Goal: Information Seeking & Learning: Learn about a topic

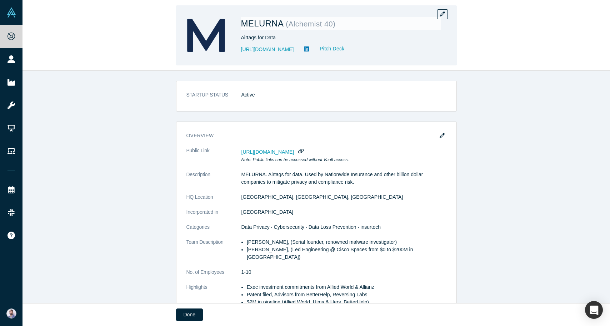
scroll to position [132, 0]
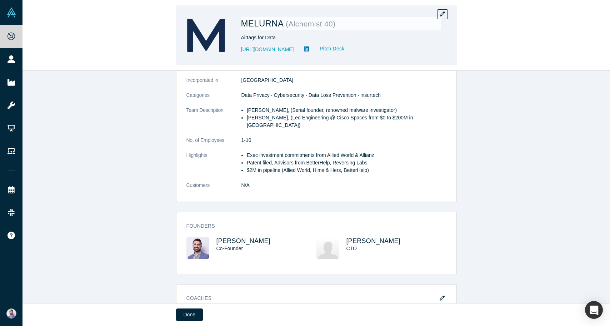
click at [338, 60] on div "MELURNA ( Alchemist 40 ) Airtags for Data https://www.melurna.com Pitch Deck" at bounding box center [341, 35] width 200 height 50
click at [338, 50] on link "Pitch Deck" at bounding box center [328, 49] width 33 height 8
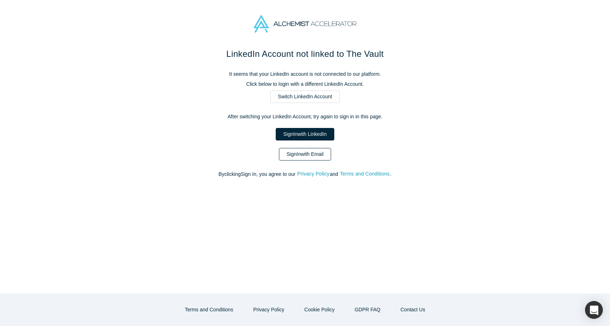
click at [297, 152] on link "Sign In with Email" at bounding box center [305, 154] width 52 height 12
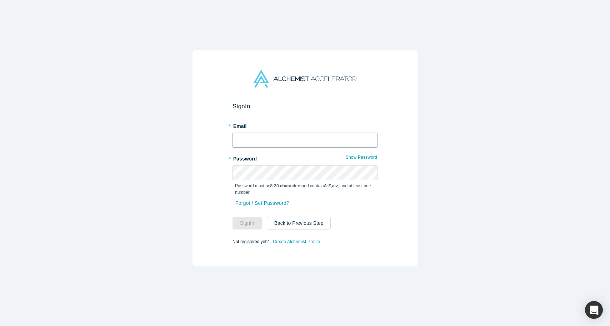
click at [286, 138] on input "text" at bounding box center [304, 139] width 145 height 15
type input "sam@melurna.com"
click at [254, 215] on div "Forgot / Set Password?" at bounding box center [304, 207] width 145 height 19
click at [252, 217] on button "Sign In" at bounding box center [246, 223] width 29 height 12
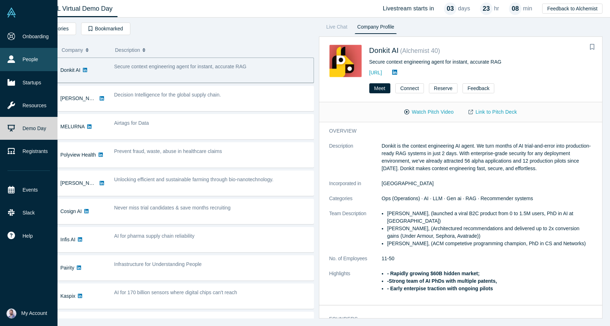
click at [16, 60] on link "People" at bounding box center [28, 59] width 57 height 23
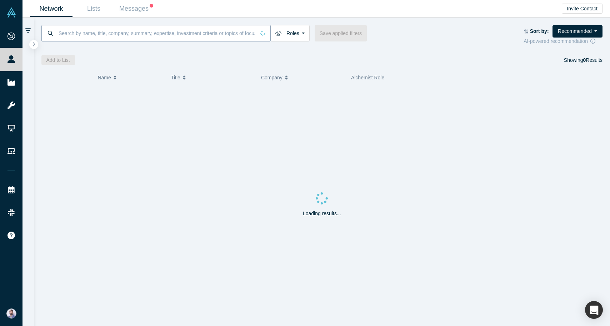
click at [143, 29] on input at bounding box center [156, 33] width 197 height 17
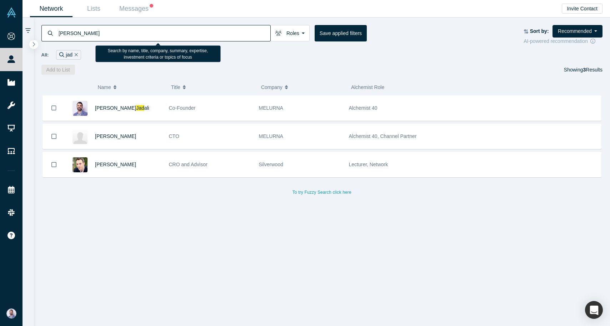
type input "jadal"
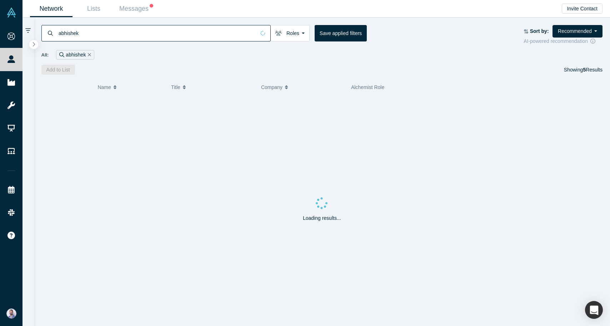
type input "abhishek"
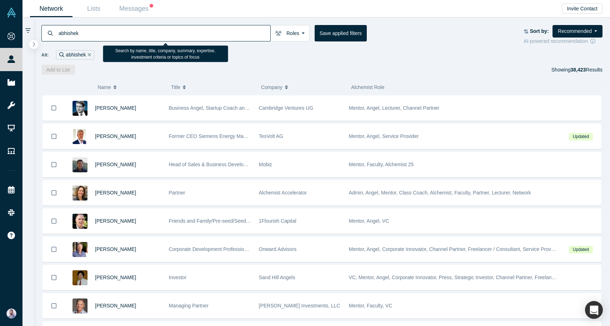
type input "abhishek"
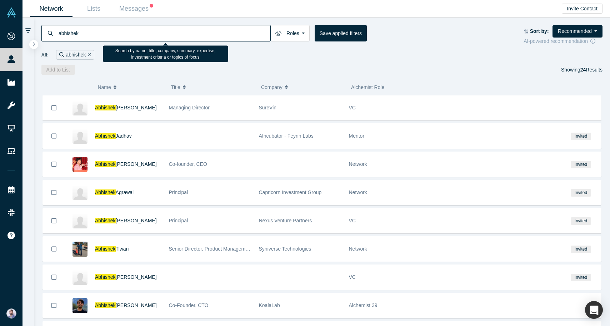
scroll to position [13, 0]
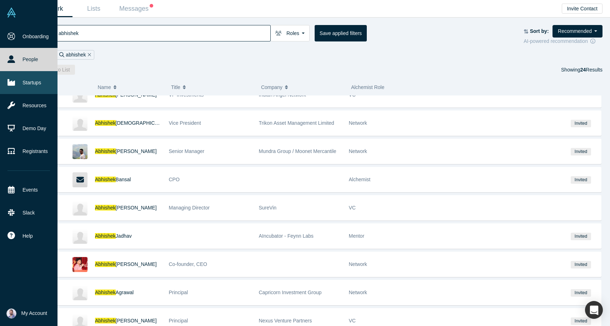
click at [29, 92] on link "Startups" at bounding box center [28, 82] width 57 height 23
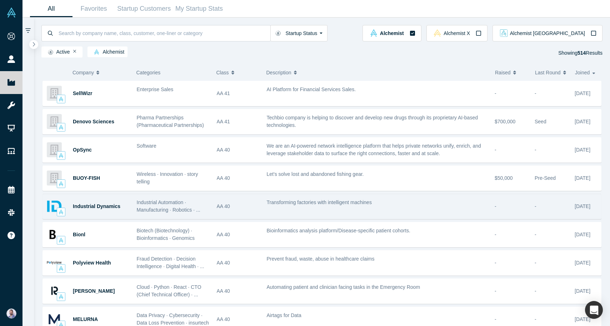
scroll to position [211, 0]
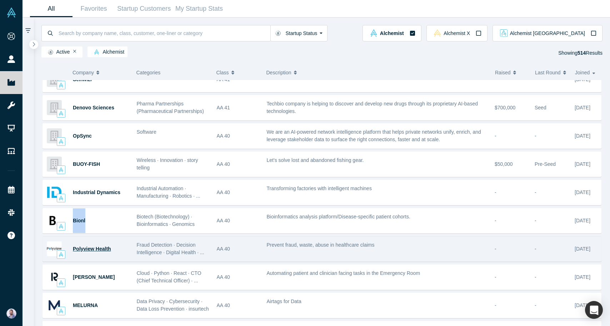
click at [89, 248] on span "Polyview Health" at bounding box center [92, 249] width 38 height 6
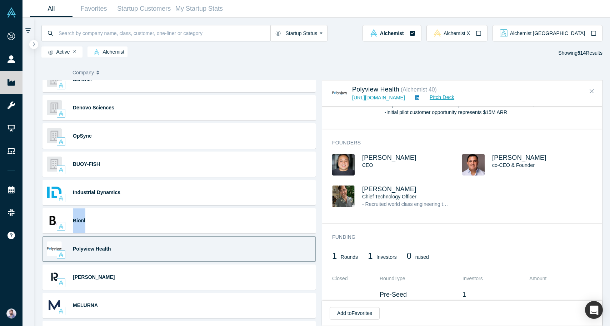
scroll to position [286, 0]
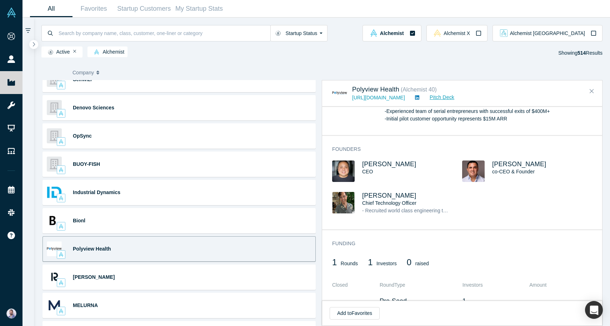
click at [82, 252] on div "Polyview Health" at bounding box center [101, 248] width 56 height 25
click at [81, 251] on span "Polyview Health" at bounding box center [92, 249] width 38 height 6
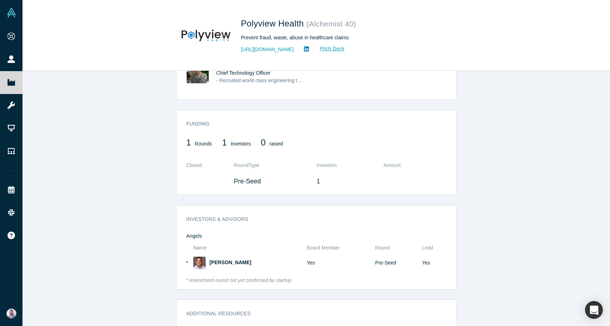
scroll to position [433, 0]
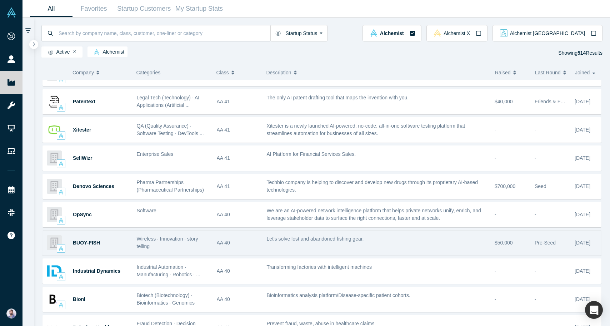
scroll to position [206, 0]
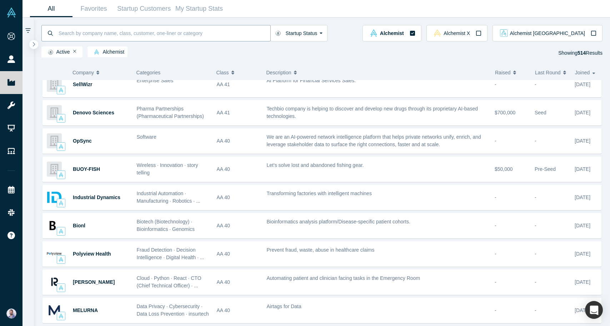
click at [123, 39] on input at bounding box center [164, 33] width 212 height 17
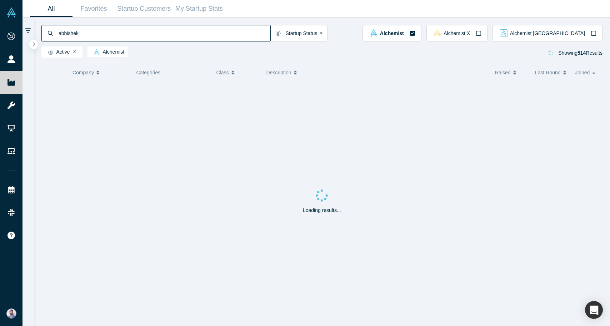
type input "abhishek"
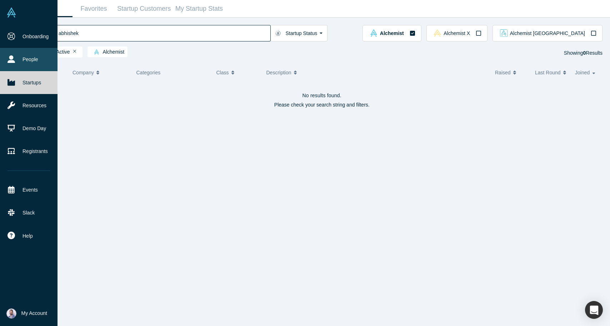
click at [18, 61] on link "People" at bounding box center [28, 59] width 57 height 23
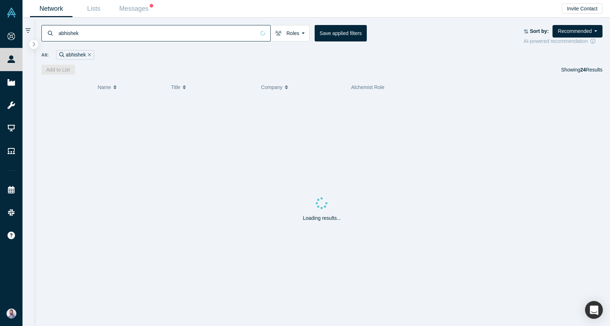
click at [102, 33] on input "abhishek" at bounding box center [156, 33] width 197 height 17
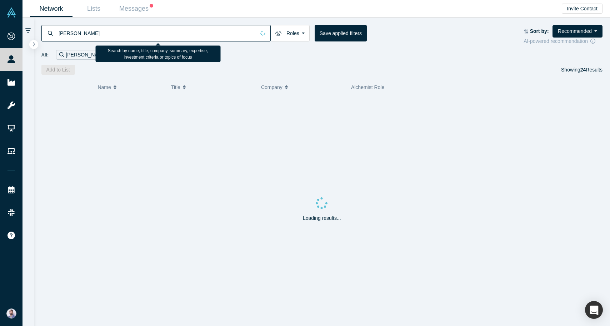
type input "abhishek"
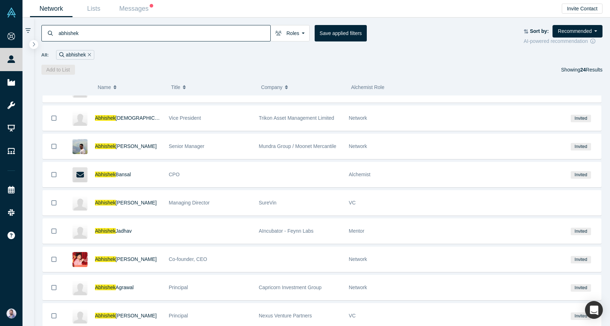
scroll to position [459, 0]
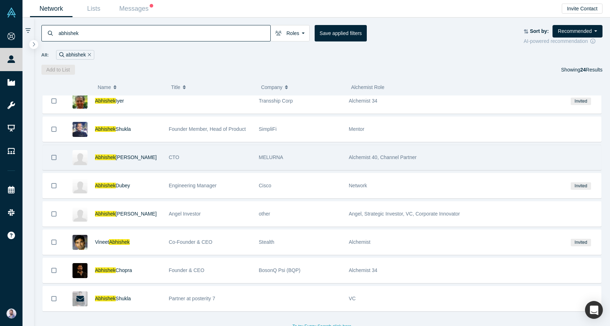
click at [129, 160] on div "Abhishek Bhattacharyya" at bounding box center [128, 157] width 66 height 25
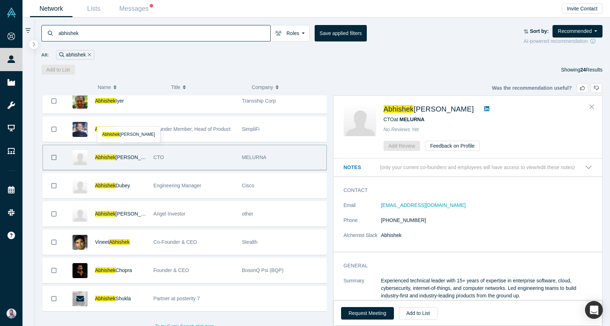
click at [124, 156] on span "Bhattacharyya" at bounding box center [136, 157] width 41 height 6
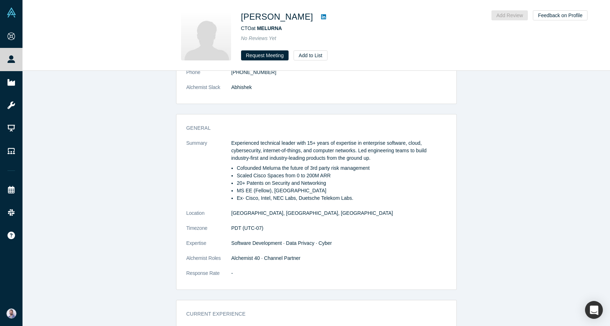
scroll to position [116, 0]
click at [236, 141] on p "Experienced technical leader with 15+ years of expertise in enterprise software…" at bounding box center [338, 151] width 215 height 22
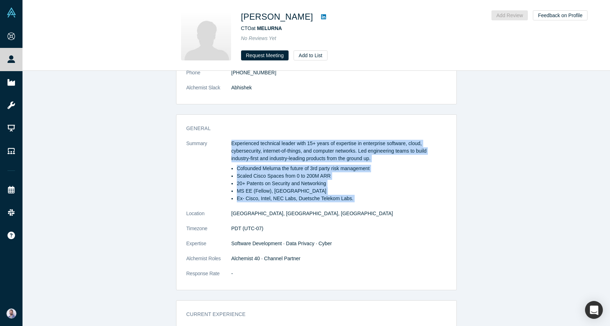
drag, startPoint x: 236, startPoint y: 141, endPoint x: 368, endPoint y: 196, distance: 143.3
click at [368, 196] on div "Experienced technical leader with 15+ years of expertise in enterprise software…" at bounding box center [338, 171] width 215 height 62
copy dl "Experienced technical leader with 15+ years of expertise in enterprise software…"
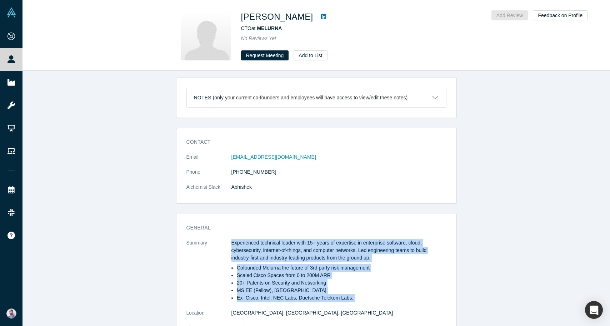
scroll to position [16, 0]
click at [349, 242] on p "Experienced technical leader with 15+ years of expertise in enterprise software…" at bounding box center [338, 250] width 215 height 22
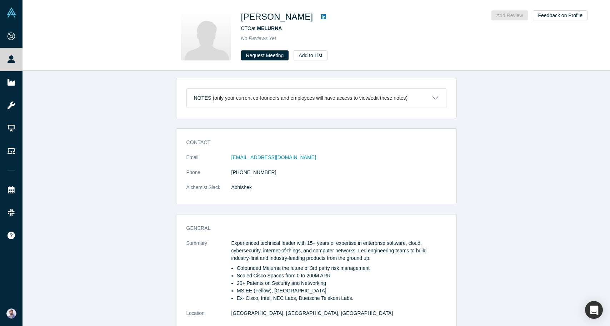
scroll to position [264, 0]
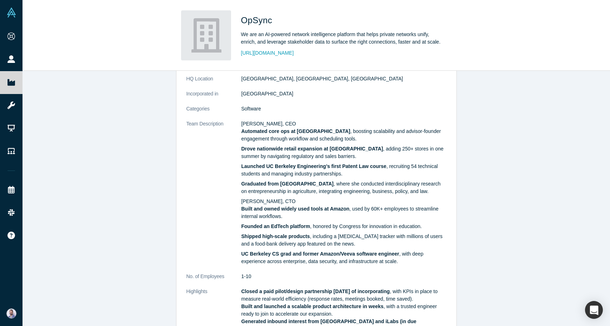
scroll to position [419, 0]
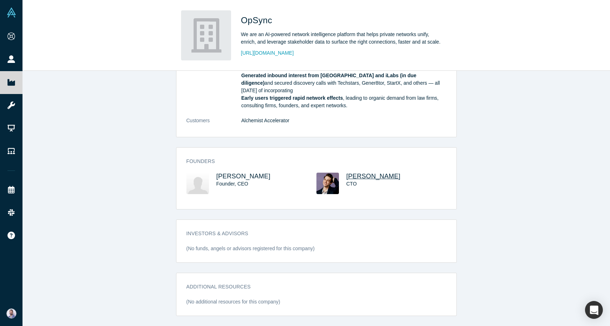
click at [361, 177] on span "Logan Dickey" at bounding box center [373, 175] width 54 height 7
click at [221, 174] on span "[PERSON_NAME]" at bounding box center [243, 175] width 54 height 7
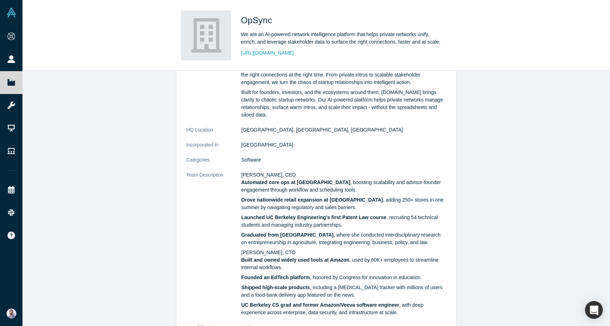
scroll to position [141, 0]
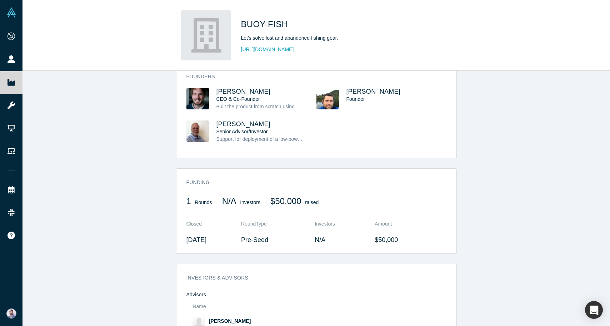
scroll to position [399, 0]
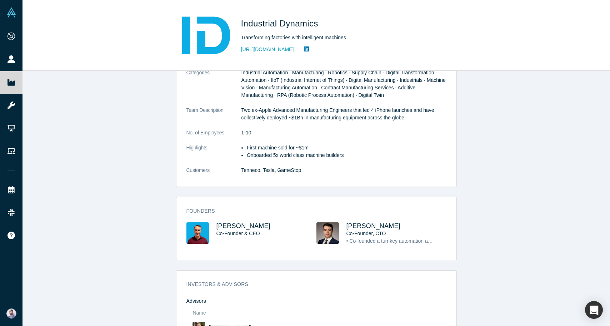
scroll to position [296, 0]
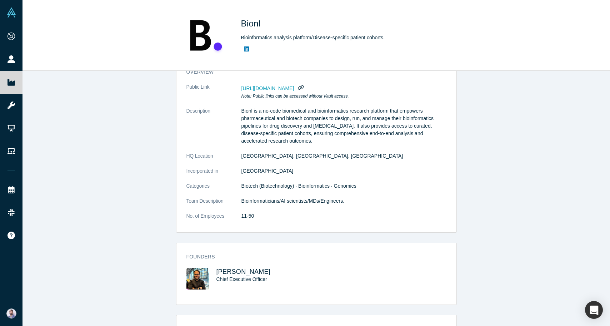
scroll to position [159, 0]
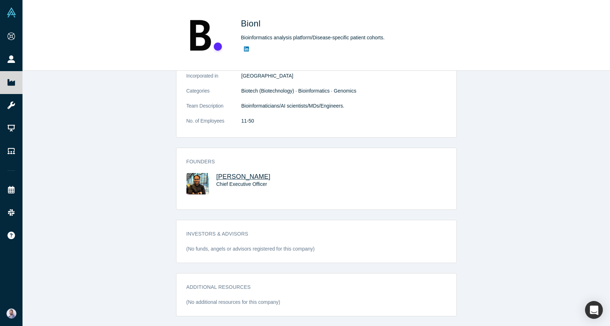
click at [225, 175] on span "[PERSON_NAME]" at bounding box center [243, 176] width 54 height 7
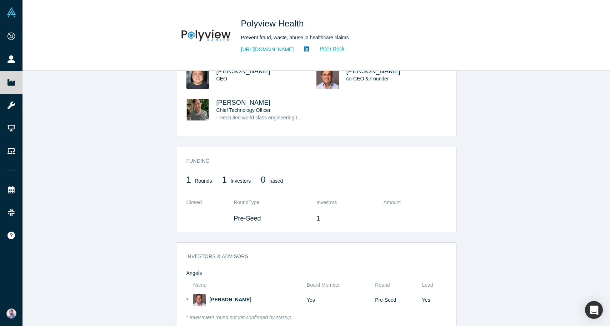
scroll to position [214, 0]
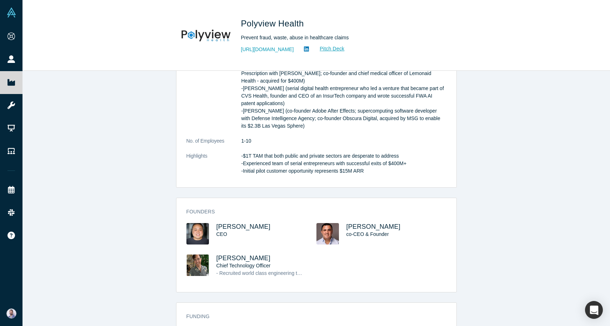
click at [229, 242] on div "Jason Hwang CEO" at bounding box center [266, 233] width 100 height 21
click at [229, 228] on span "[PERSON_NAME]" at bounding box center [243, 226] width 54 height 7
click at [243, 257] on span "Greg Deocampo" at bounding box center [243, 257] width 54 height 7
click at [356, 235] on span "co-CEO & Founder" at bounding box center [367, 234] width 42 height 6
click at [361, 226] on span "[PERSON_NAME]" at bounding box center [373, 226] width 54 height 7
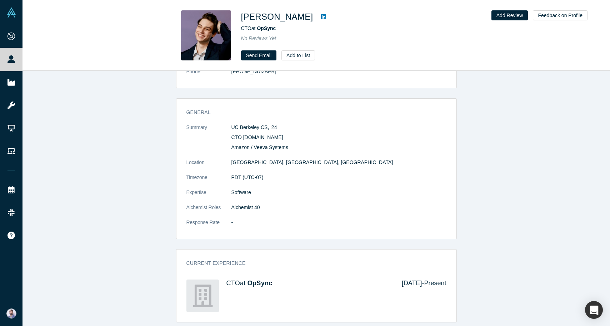
scroll to position [110, 0]
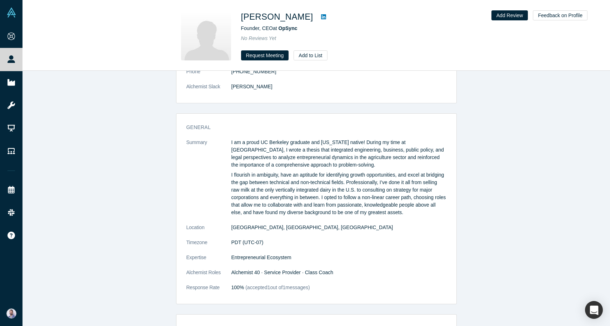
scroll to position [175, 0]
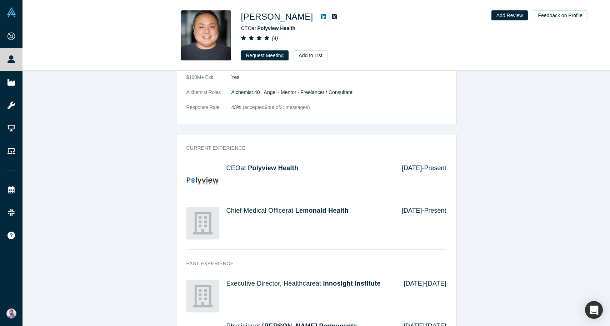
scroll to position [503, 0]
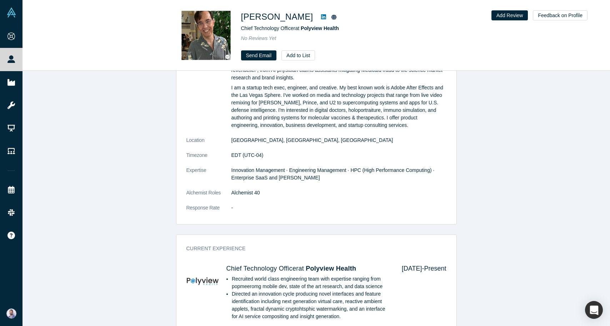
scroll to position [140, 0]
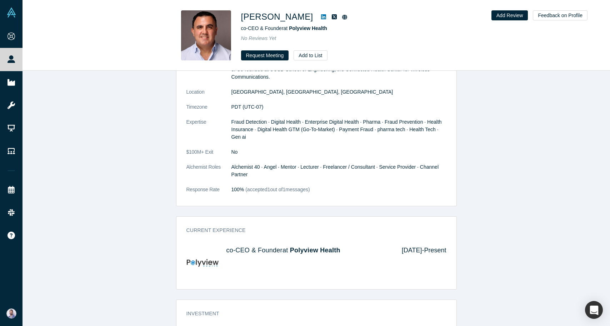
scroll to position [281, 0]
